Goal: Contribute content

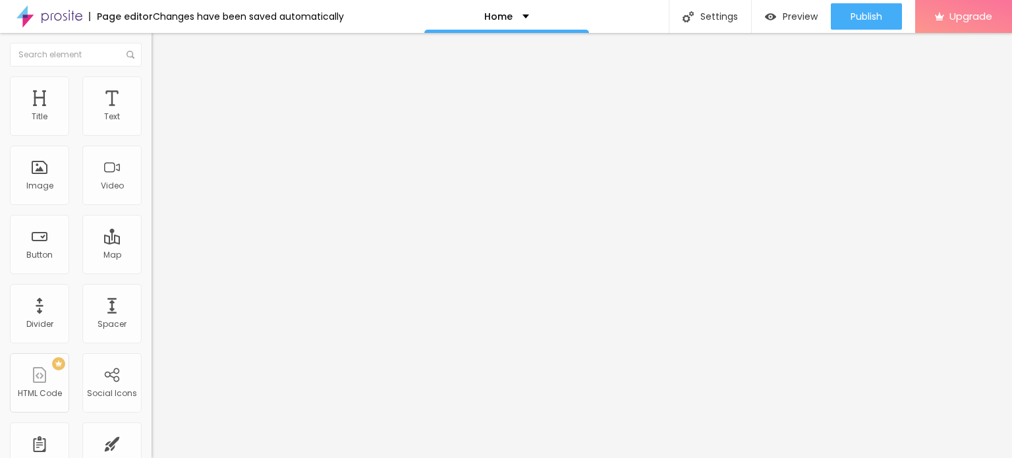
click at [152, 113] on span "Change image" at bounding box center [187, 107] width 71 height 11
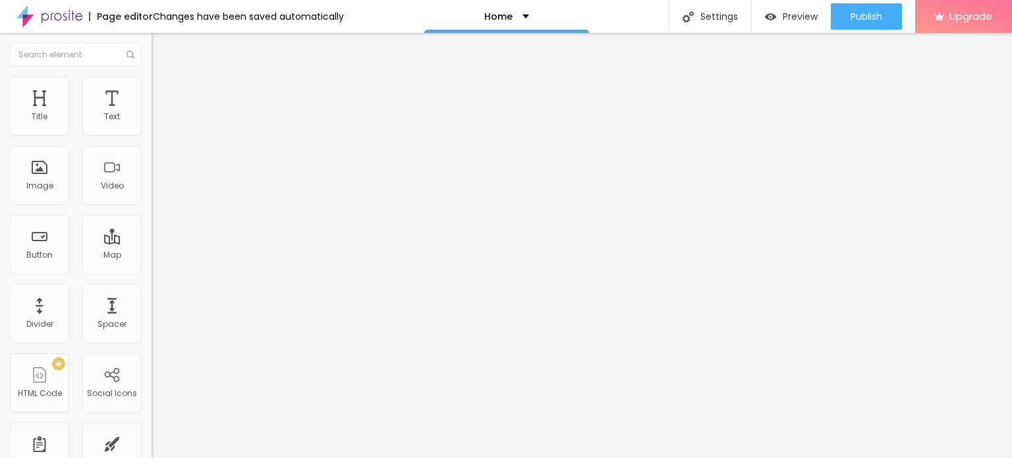
click at [152, 270] on input "https://" at bounding box center [231, 263] width 158 height 13
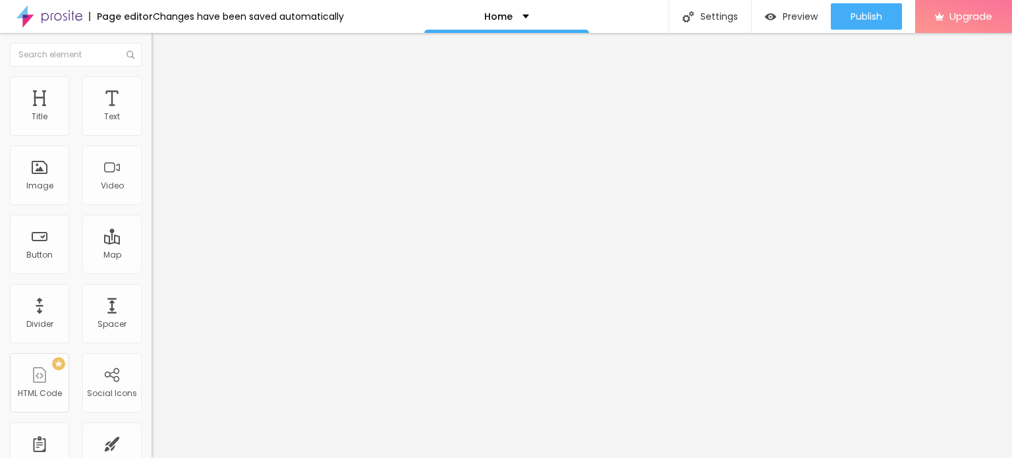
click at [152, 270] on input "https://" at bounding box center [231, 263] width 158 height 13
paste input "[DOMAIN_NAME][URL]"
type input "[URL][DOMAIN_NAME]"
click at [152, 124] on input "Click me" at bounding box center [231, 117] width 158 height 13
paste input "Whatsapp 📞 :- [PHONE_NUMBER]"
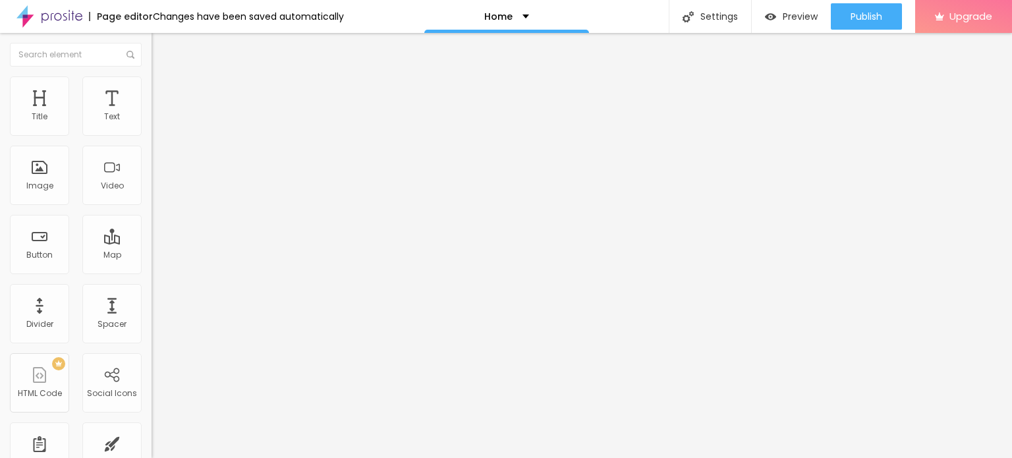
type input "Whatsapp 📞 :- [PHONE_NUMBER]"
click at [152, 265] on input "https://" at bounding box center [231, 264] width 158 height 13
type input "[URL][DOMAIN_NAME]"
click at [152, 283] on div "URL [URL][DOMAIN_NAME]" at bounding box center [228, 266] width 152 height 32
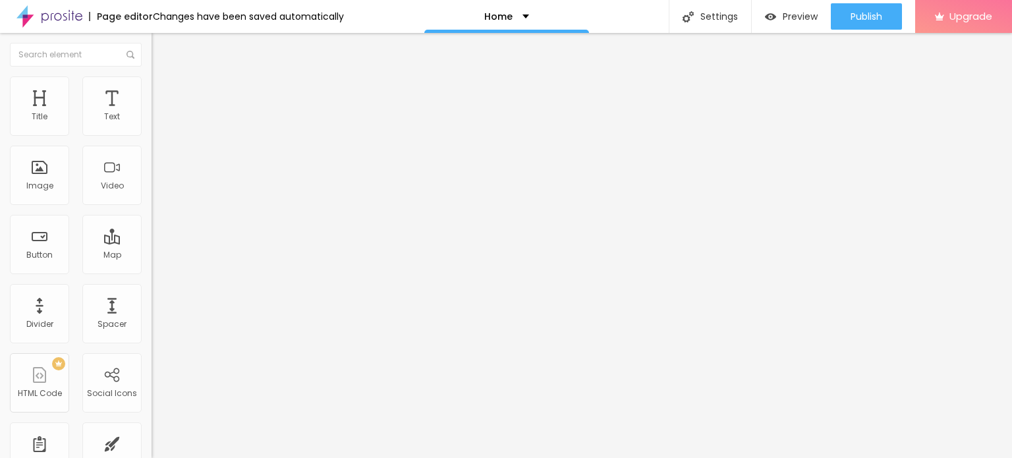
click at [152, 295] on div "Open in new tab" at bounding box center [228, 291] width 152 height 7
click at [152, 113] on span "Add image" at bounding box center [179, 107] width 54 height 11
click at [152, 113] on span "Change image" at bounding box center [187, 107] width 71 height 11
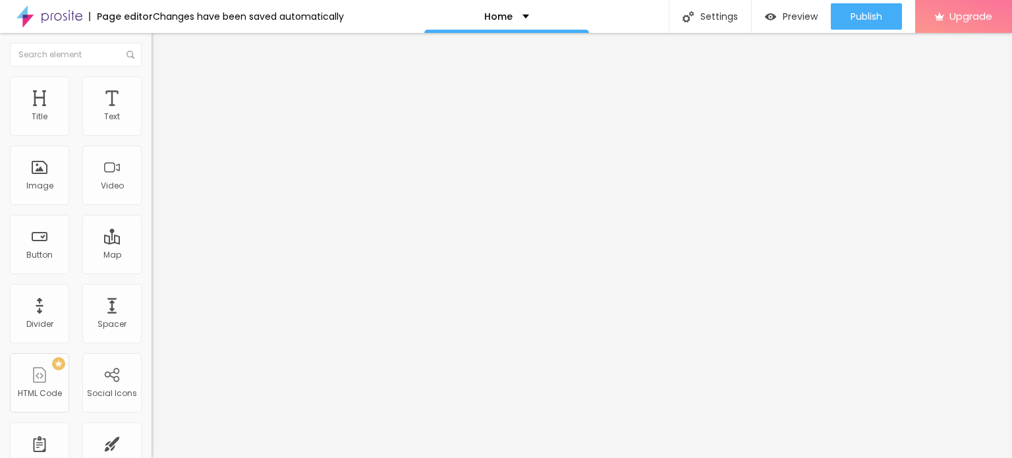
click at [152, 270] on input "https://" at bounding box center [231, 263] width 158 height 13
type input "[URL][DOMAIN_NAME]"
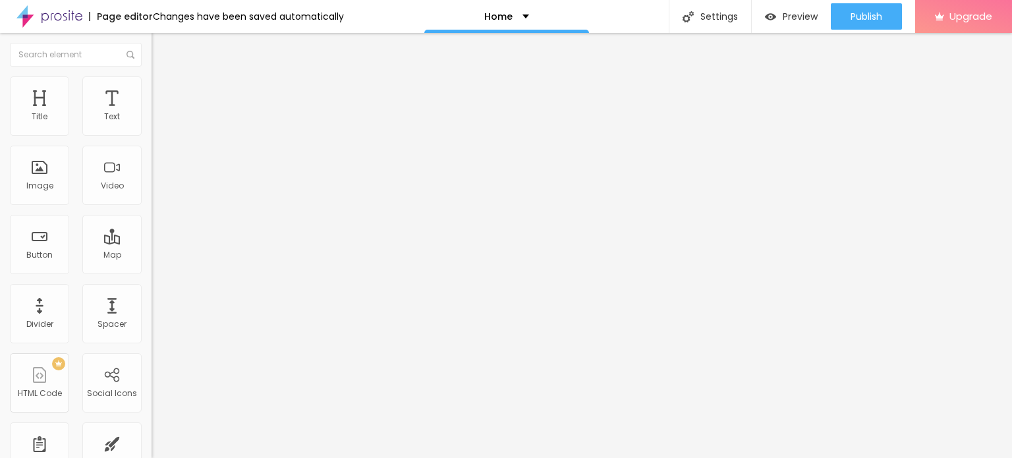
click at [152, 270] on input "[URL][DOMAIN_NAME]" at bounding box center [231, 263] width 158 height 13
click at [50, 11] on img at bounding box center [49, 16] width 66 height 33
